Goal: Task Accomplishment & Management: Use online tool/utility

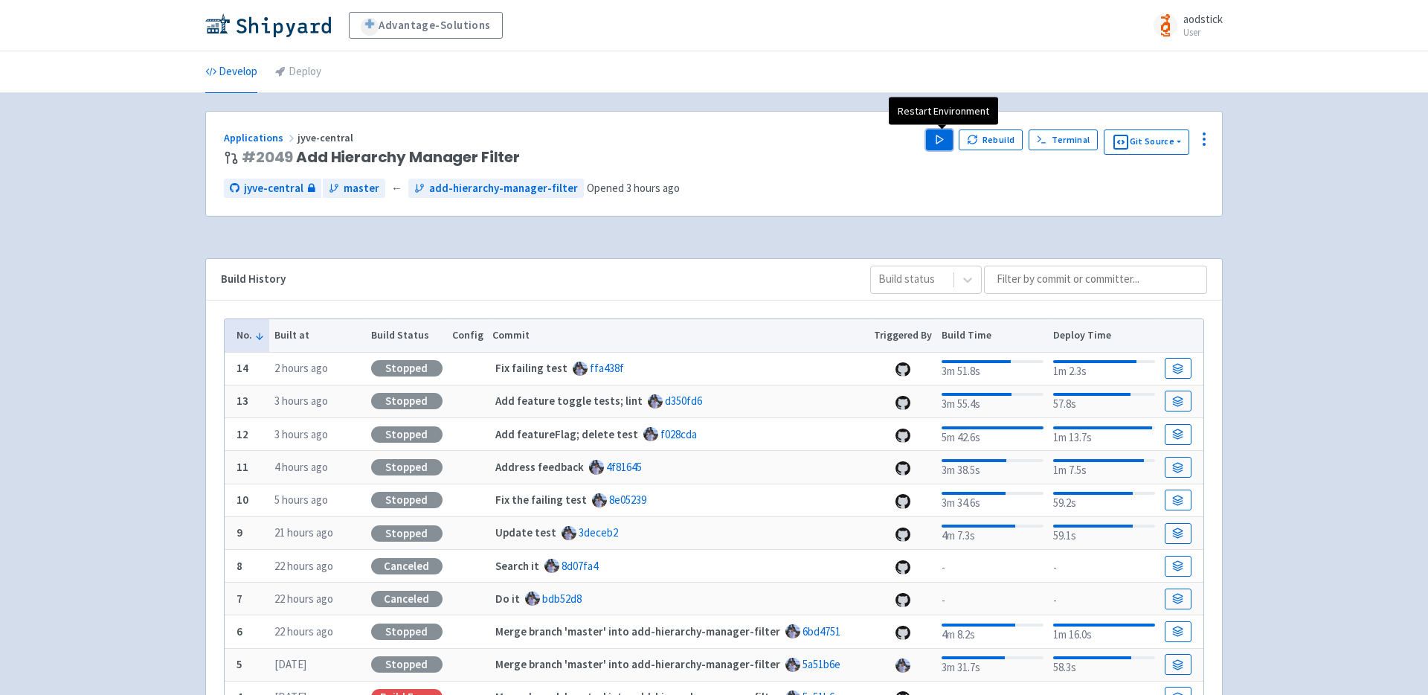
click at [939, 137] on polygon "button" at bounding box center [940, 139] width 7 height 8
click at [1258, 201] on div "Advantage-Solutions aodstick User Profile Sign out Develop Deploy #" at bounding box center [714, 433] width 1428 height 867
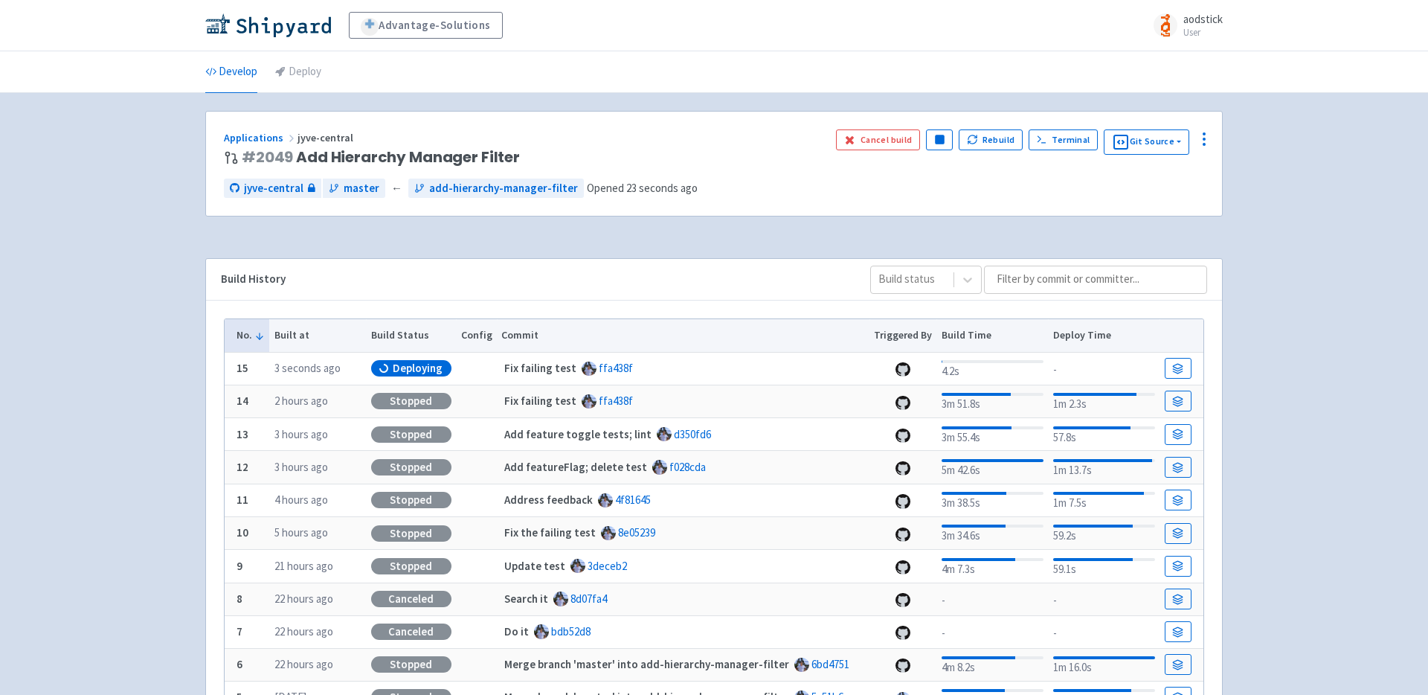
click at [1284, 240] on div "Advantage-Solutions aodstick User Profile Sign out Develop Deploy #" at bounding box center [714, 450] width 1428 height 900
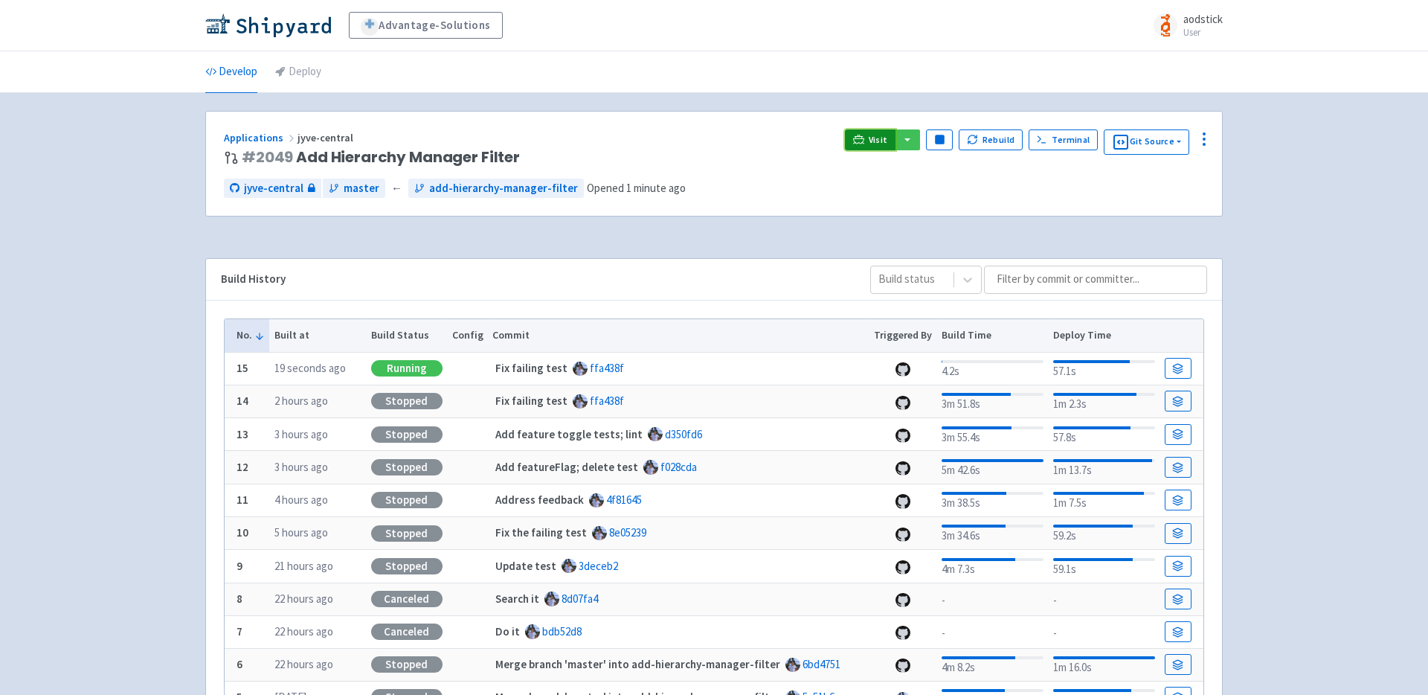
click at [877, 138] on span "Visit" at bounding box center [878, 140] width 19 height 12
